Goal: Transaction & Acquisition: Book appointment/travel/reservation

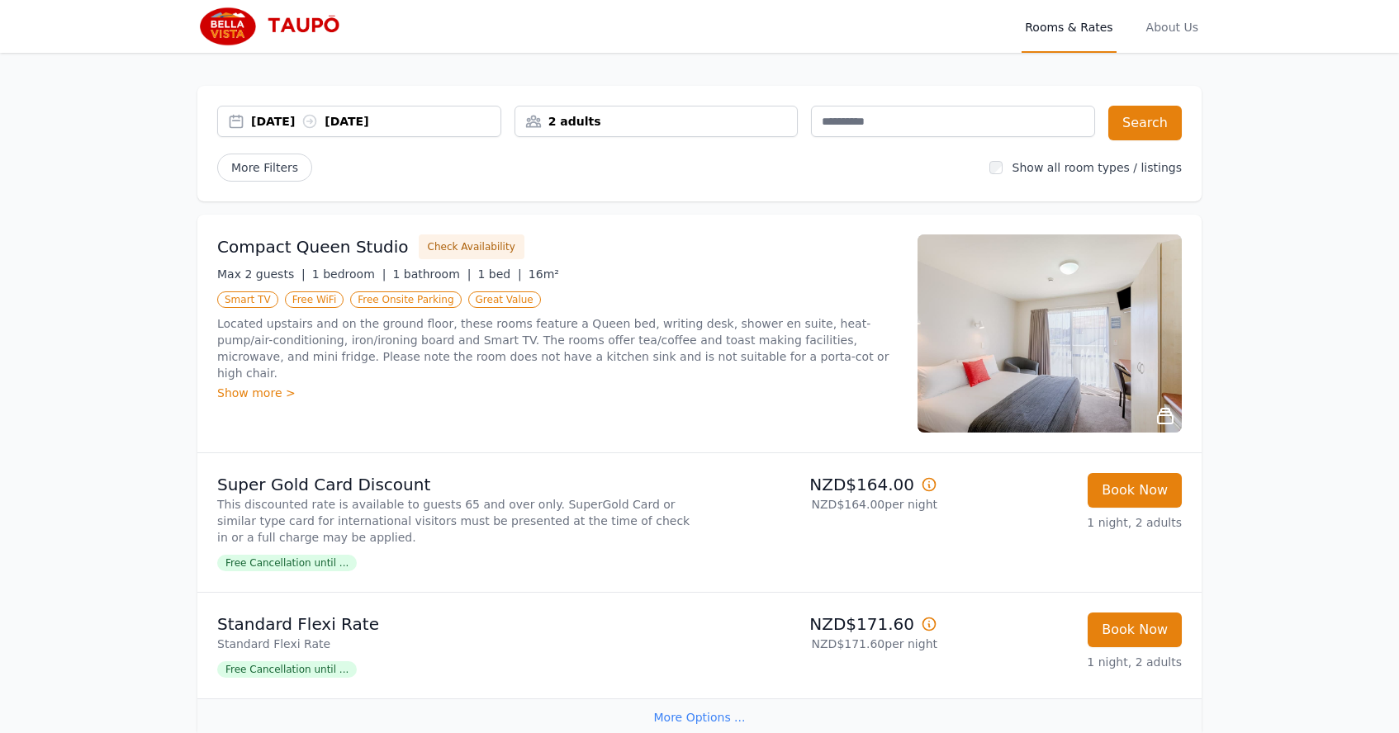
click at [299, 124] on div "[DATE] [DATE]" at bounding box center [375, 121] width 249 height 17
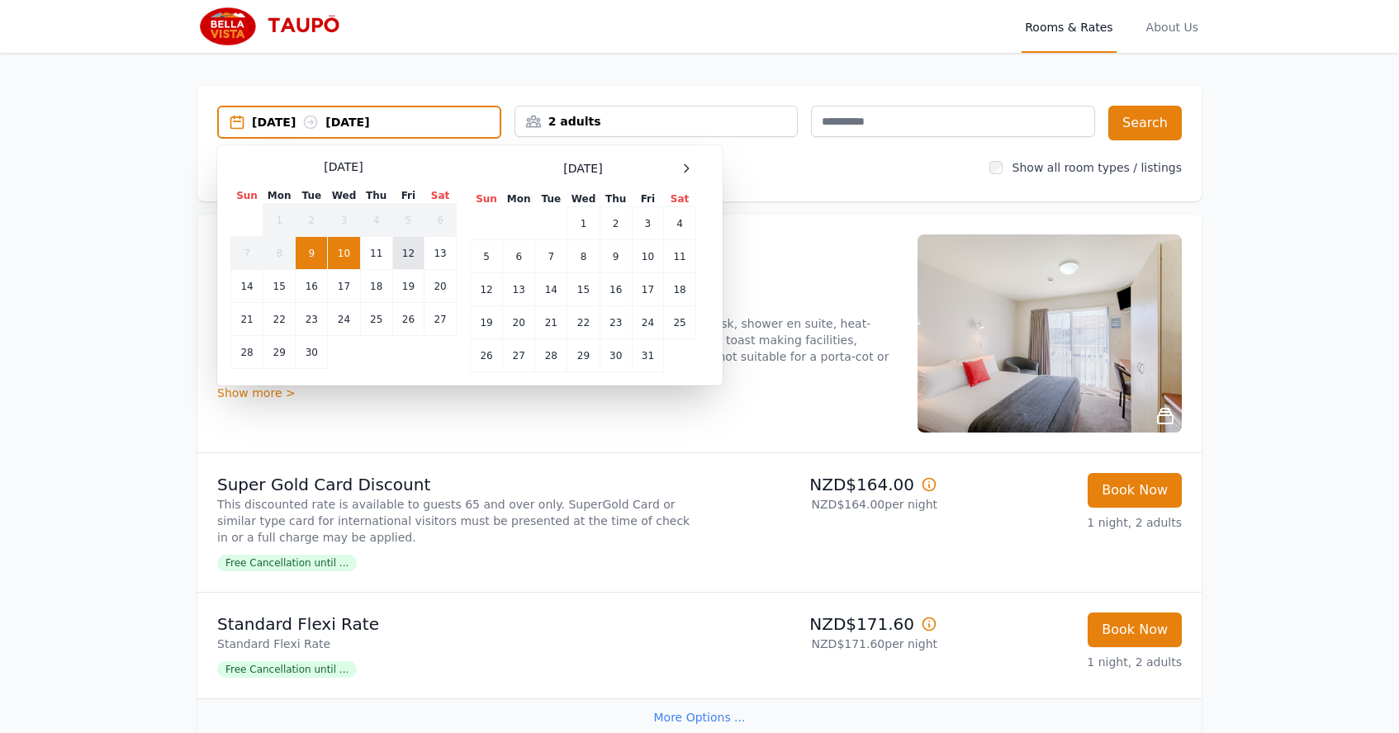
click at [411, 258] on td "12" at bounding box center [407, 253] width 31 height 33
click at [253, 296] on td "14" at bounding box center [247, 286] width 32 height 33
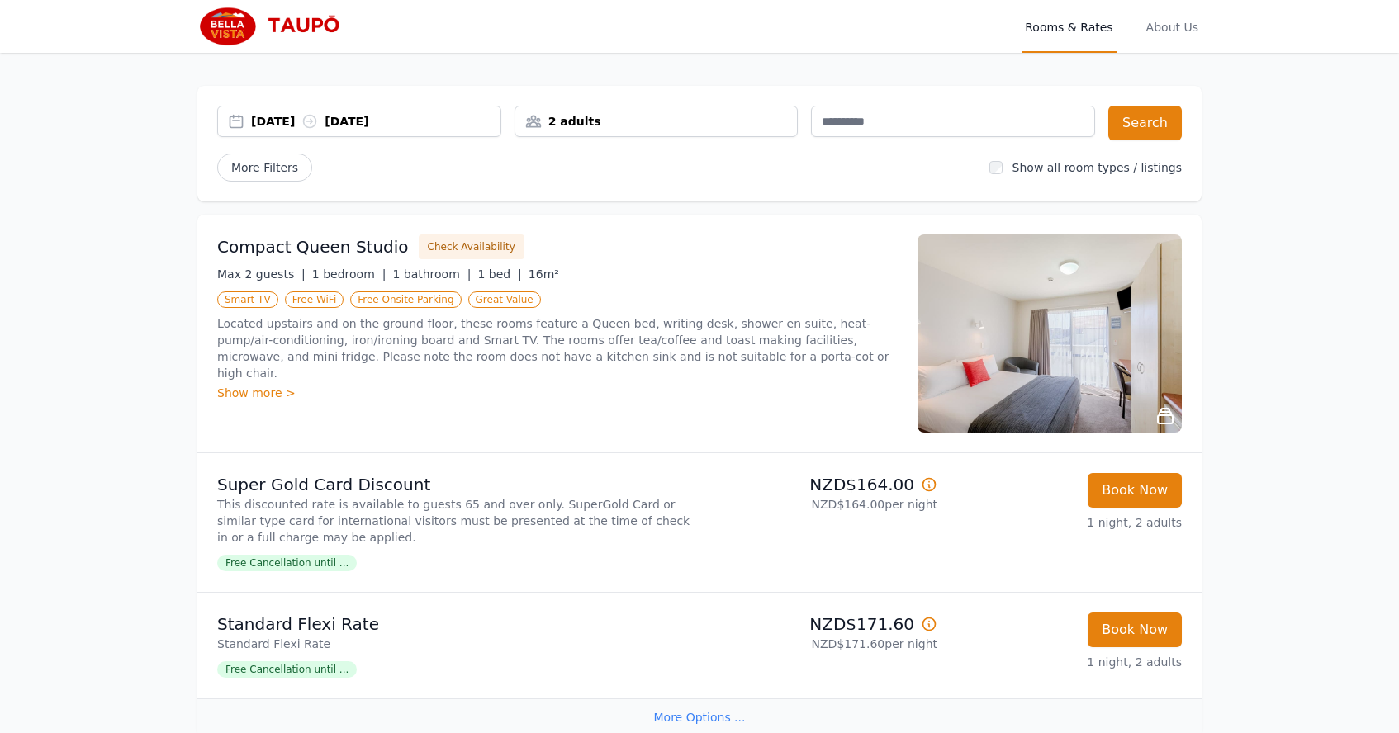
click at [705, 126] on div "2 adults" at bounding box center [656, 121] width 282 height 17
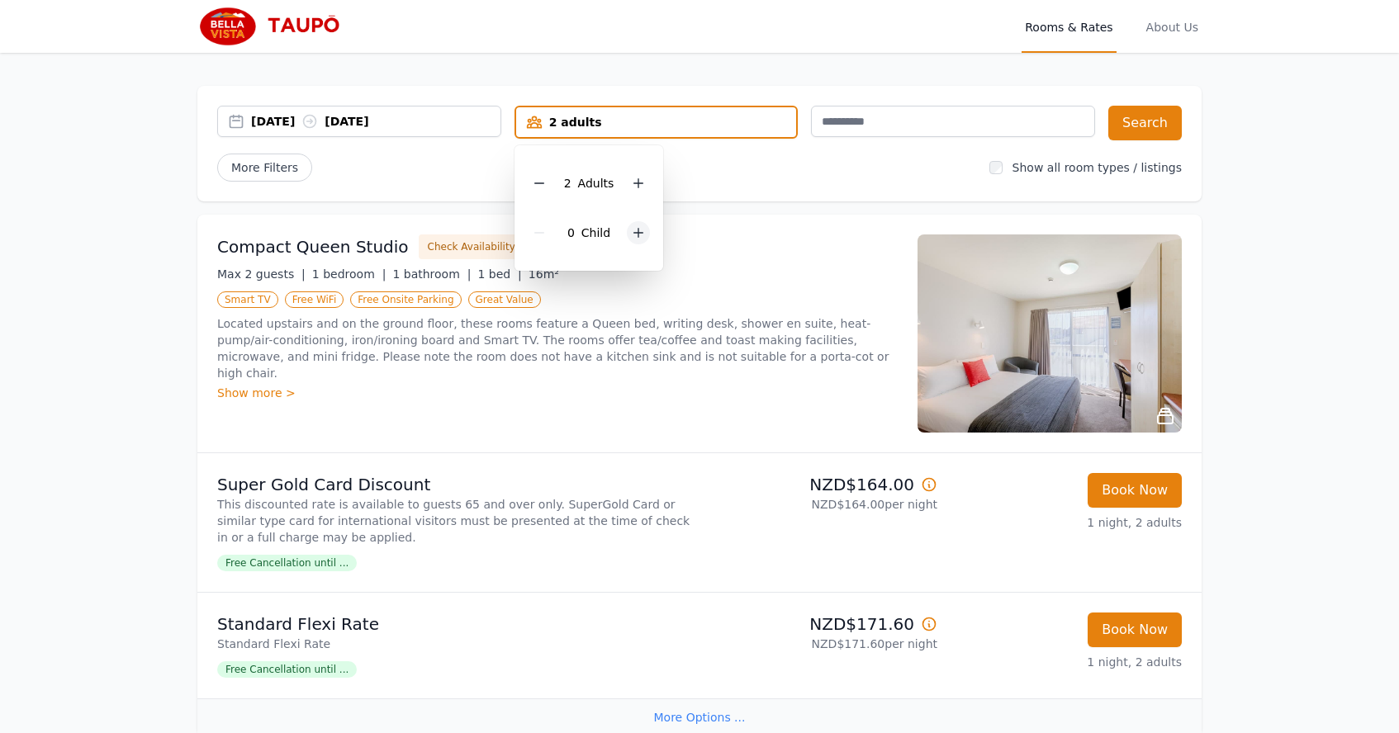
click at [641, 228] on icon at bounding box center [638, 232] width 13 height 13
click at [641, 228] on div at bounding box center [650, 232] width 23 height 23
click at [1151, 118] on button "Search" at bounding box center [1145, 123] width 74 height 35
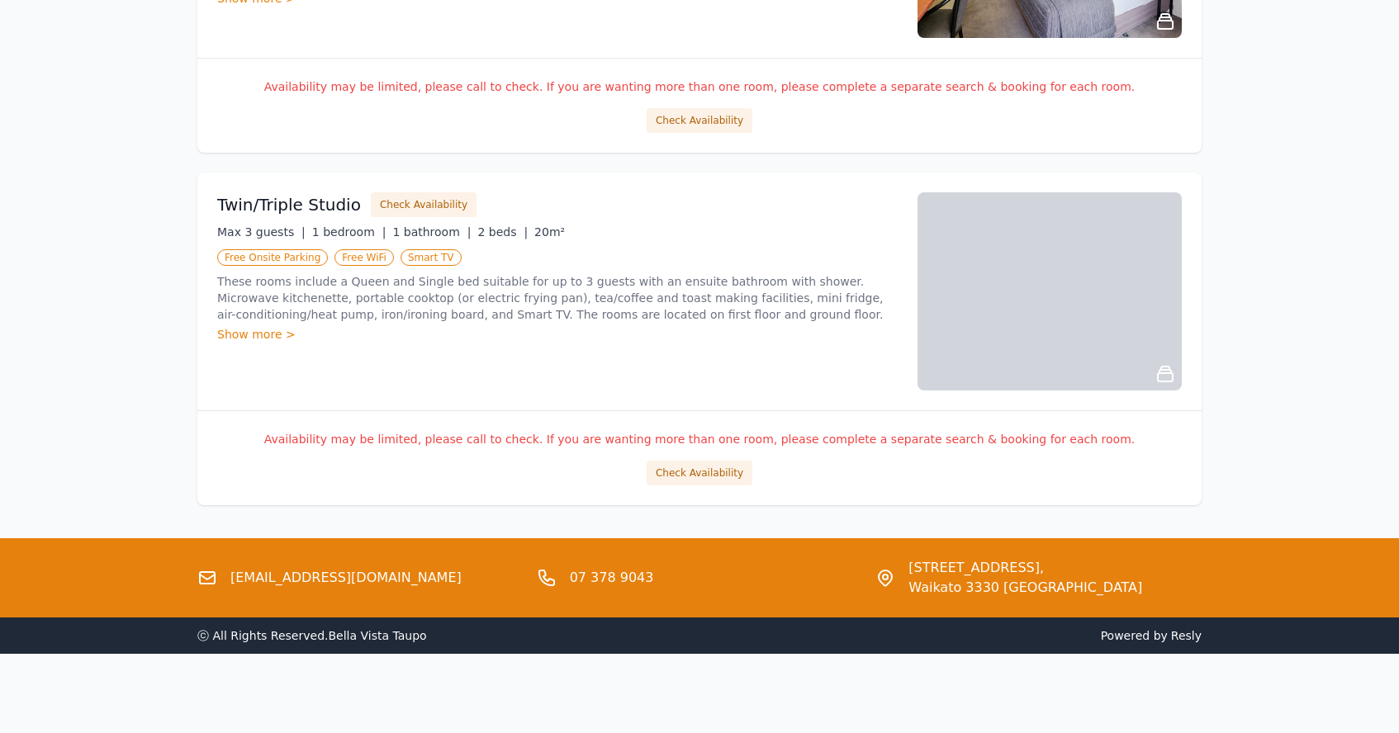
scroll to position [1156, 0]
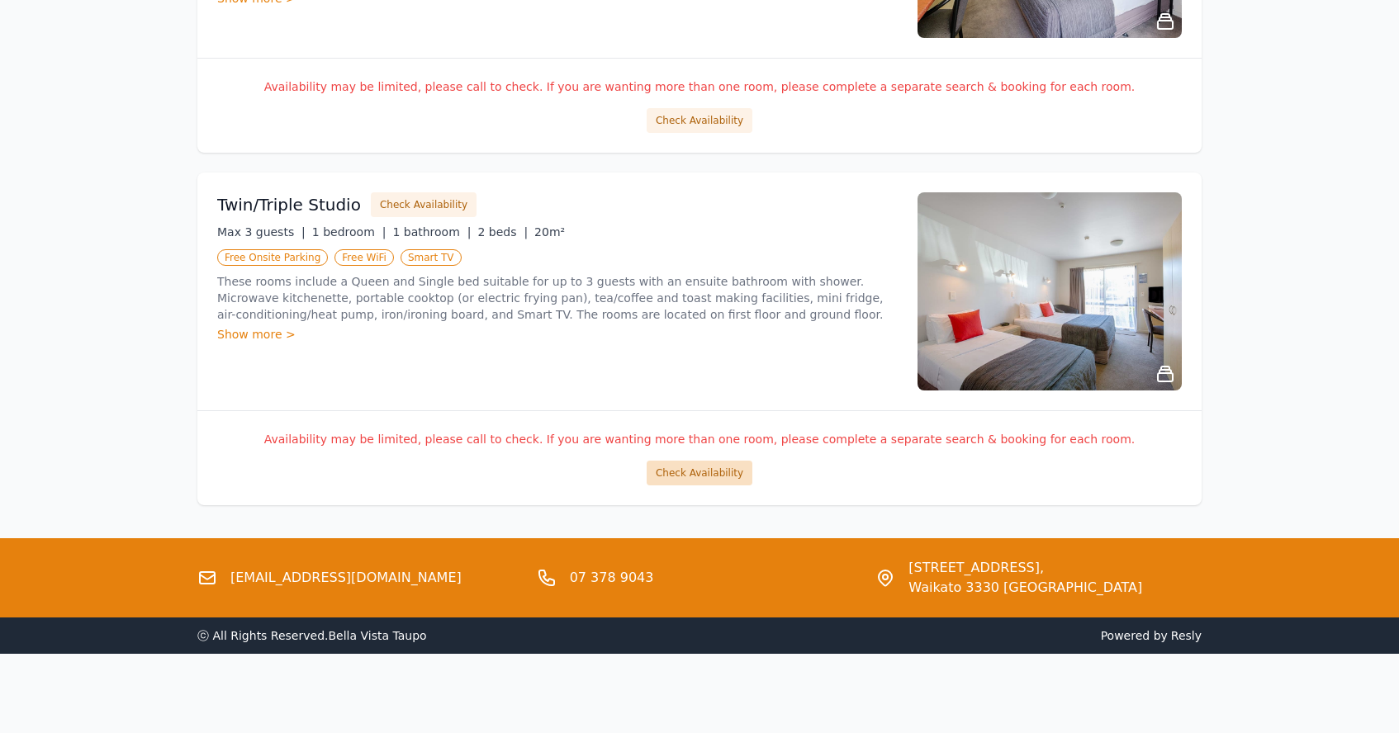
click at [686, 470] on button "Check Availability" at bounding box center [700, 473] width 106 height 25
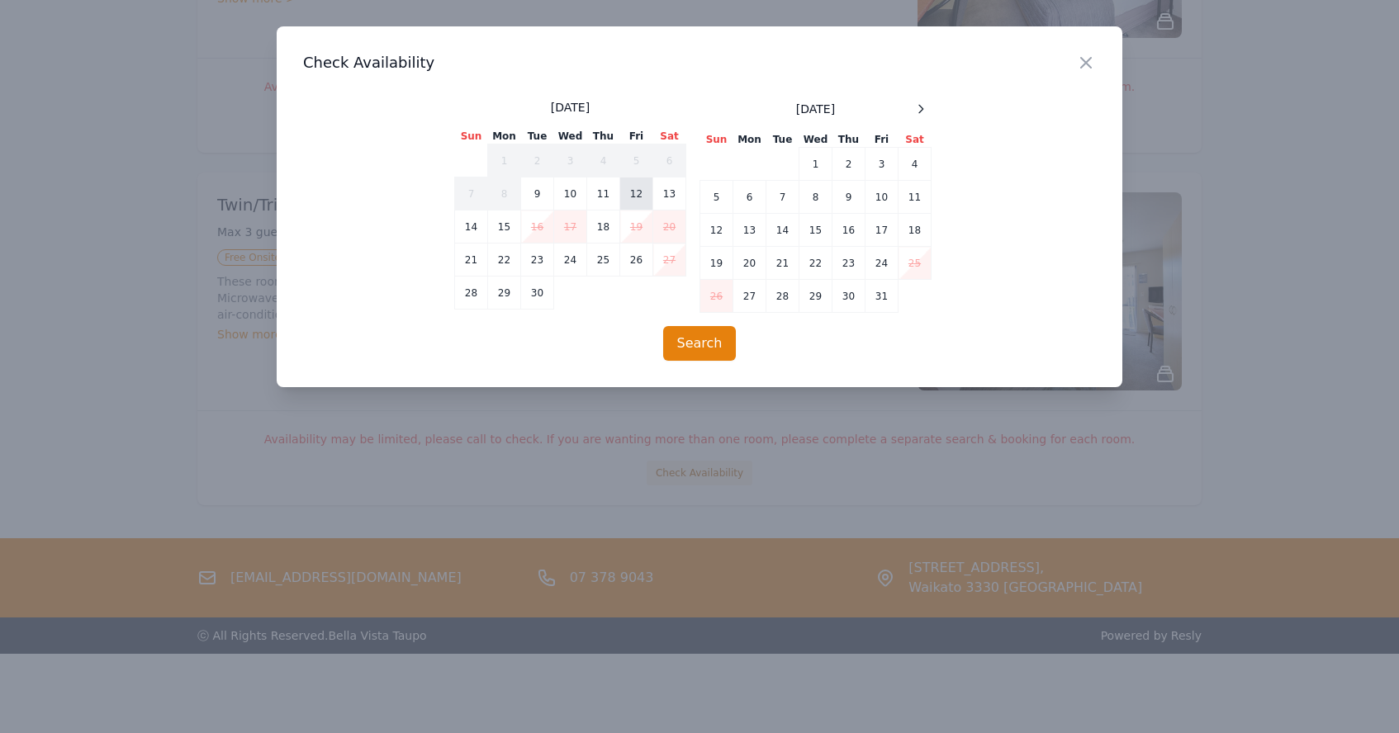
click at [634, 200] on td "12" at bounding box center [636, 194] width 33 height 33
click at [477, 230] on td "14" at bounding box center [471, 227] width 33 height 33
click at [720, 358] on button "Search" at bounding box center [700, 343] width 74 height 35
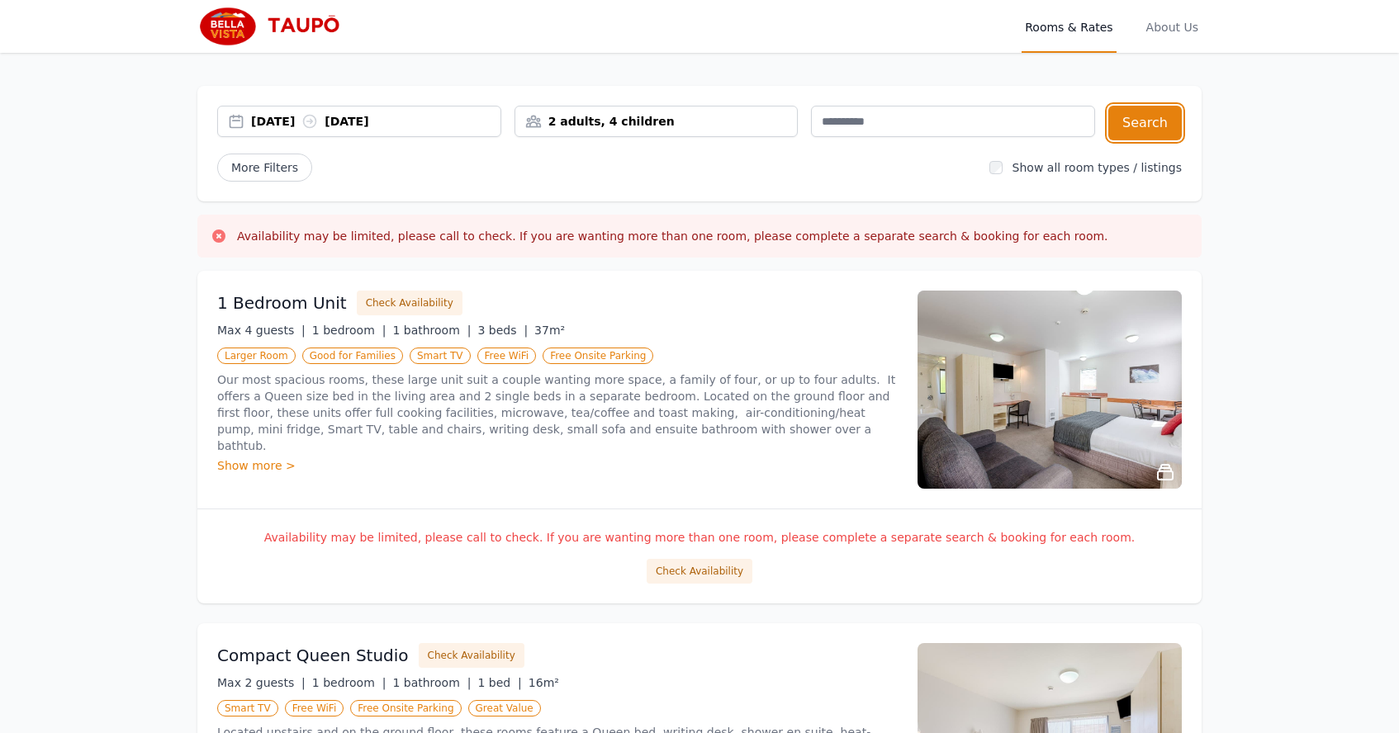
scroll to position [0, 0]
click at [272, 115] on div "[DATE] [DATE]" at bounding box center [375, 121] width 249 height 17
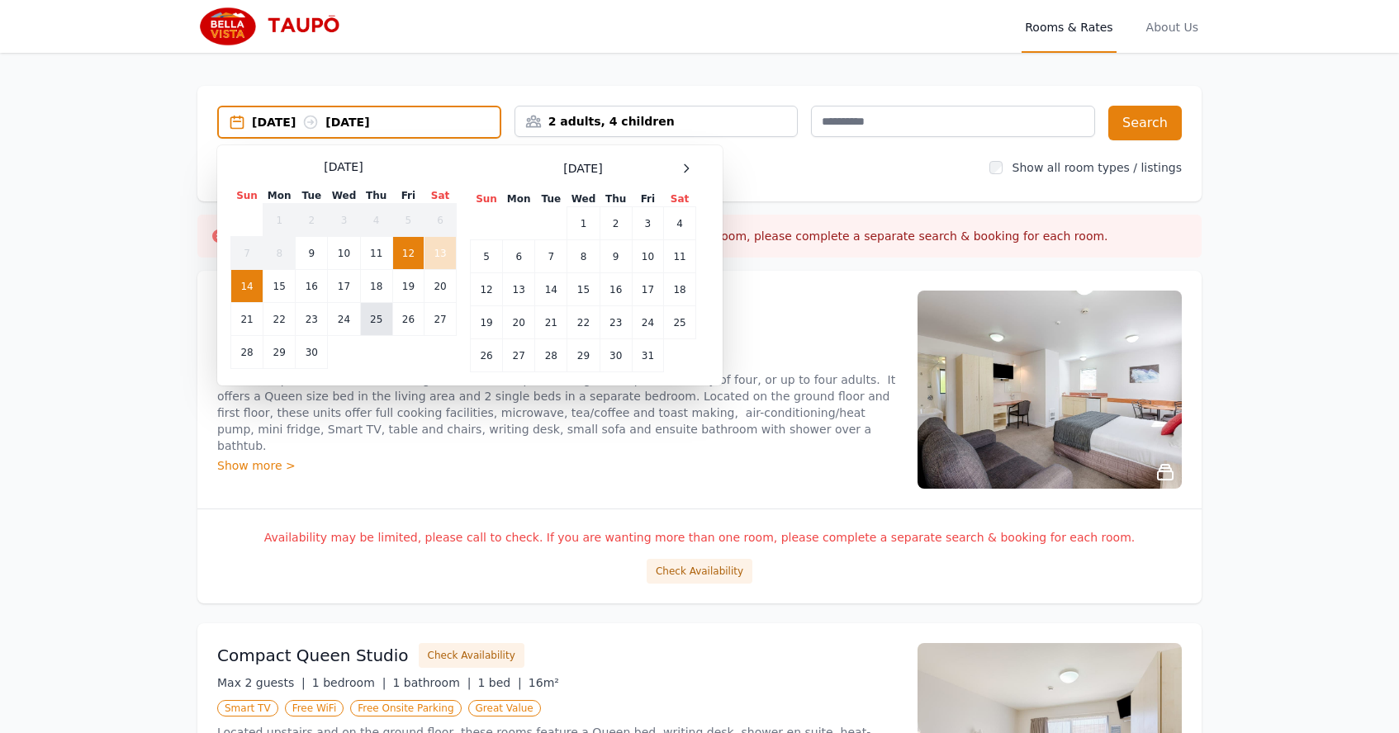
click at [387, 325] on td "25" at bounding box center [376, 319] width 32 height 33
click at [441, 319] on td "27" at bounding box center [441, 319] width 32 height 33
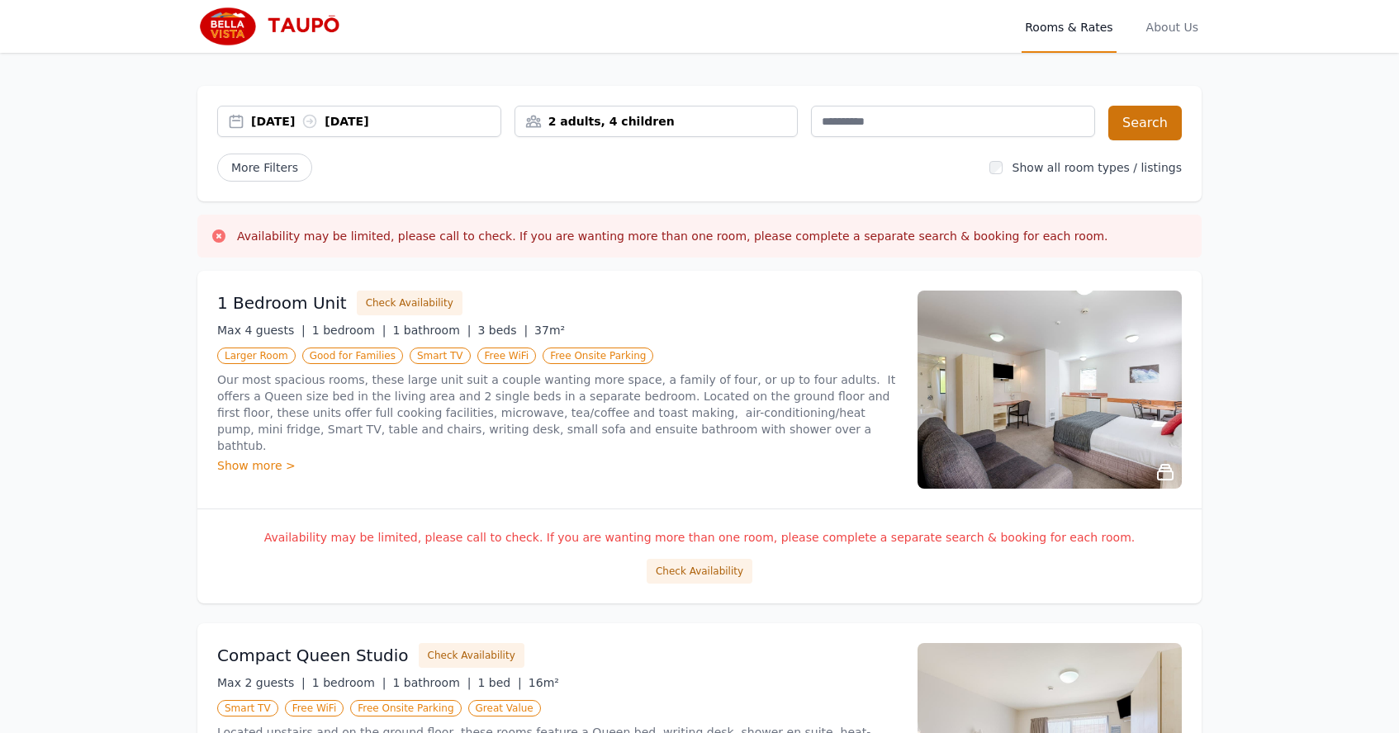
click at [1151, 121] on button "Search" at bounding box center [1145, 123] width 74 height 35
